Goal: Information Seeking & Learning: Learn about a topic

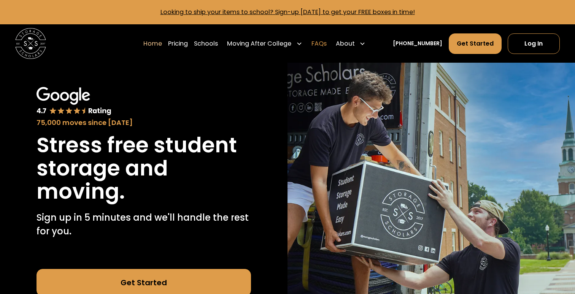
click at [327, 43] on link "FAQs" at bounding box center [318, 43] width 15 height 21
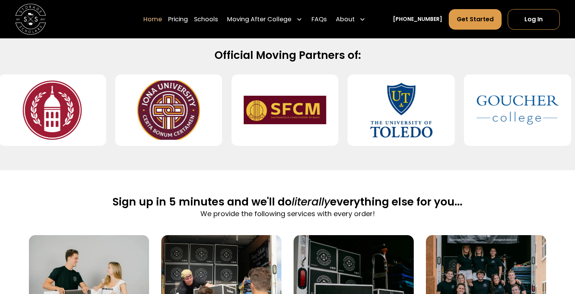
scroll to position [334, 0]
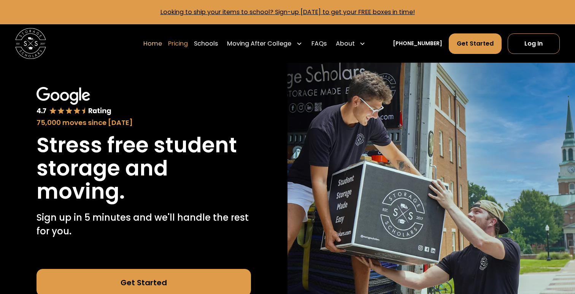
click at [185, 42] on link "Pricing" at bounding box center [178, 43] width 20 height 21
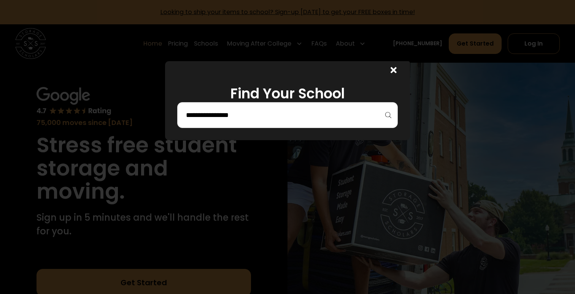
click at [243, 112] on input "search" at bounding box center [287, 115] width 205 height 13
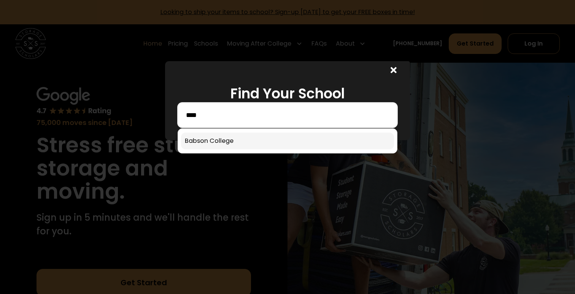
type input "****"
click at [234, 143] on link at bounding box center [287, 141] width 213 height 17
